Goal: Information Seeking & Learning: Learn about a topic

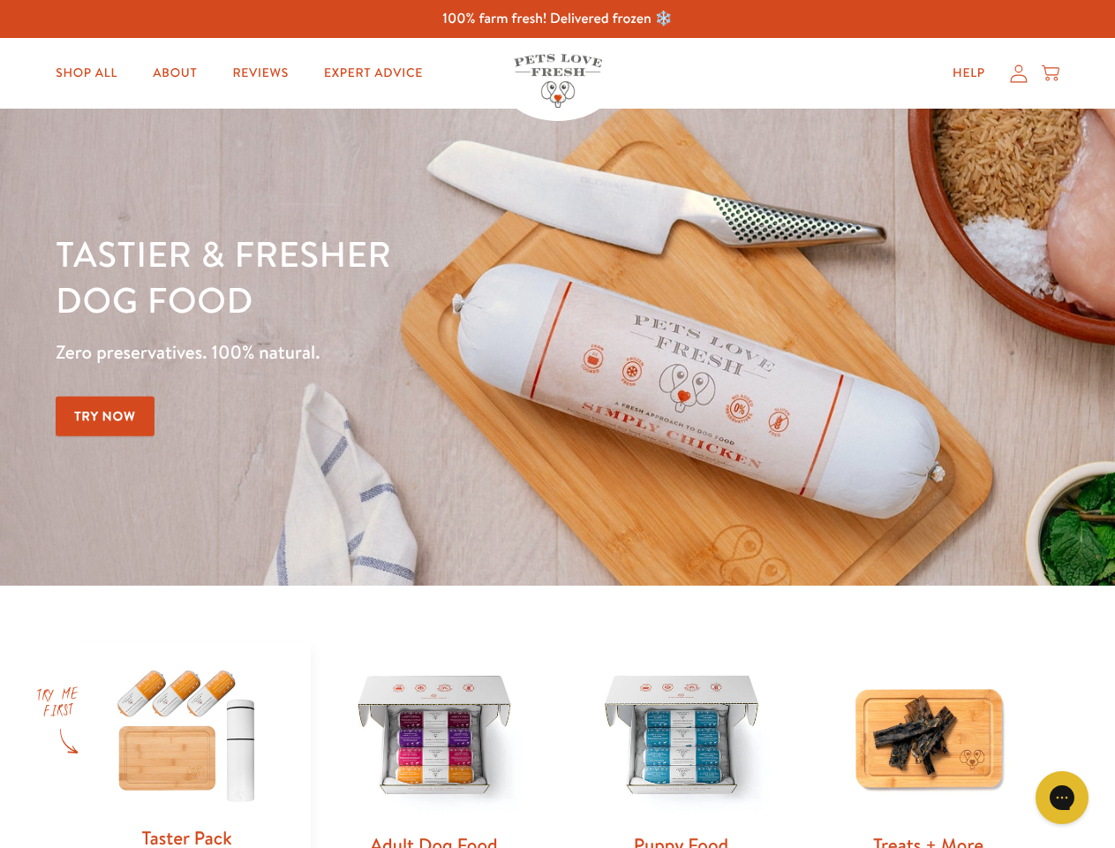
click at [557, 424] on div "Tastier & fresher dog food Zero preservatives. 100% natural. Try Now" at bounding box center [390, 346] width 669 height 233
click at [1062, 797] on icon "Gorgias live chat" at bounding box center [1061, 796] width 17 height 17
